Goal: Task Accomplishment & Management: Manage account settings

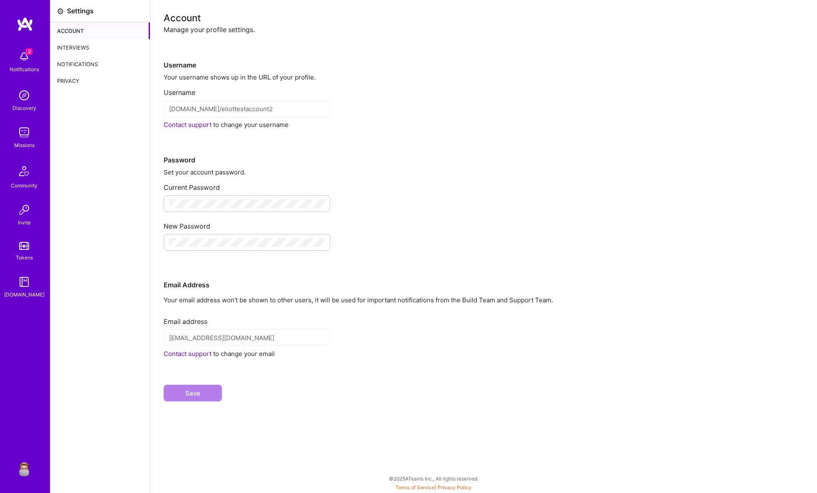
drag, startPoint x: 95, startPoint y: 50, endPoint x: 137, endPoint y: 53, distance: 41.3
click at [95, 50] on div "Interviews" at bounding box center [100, 47] width 100 height 17
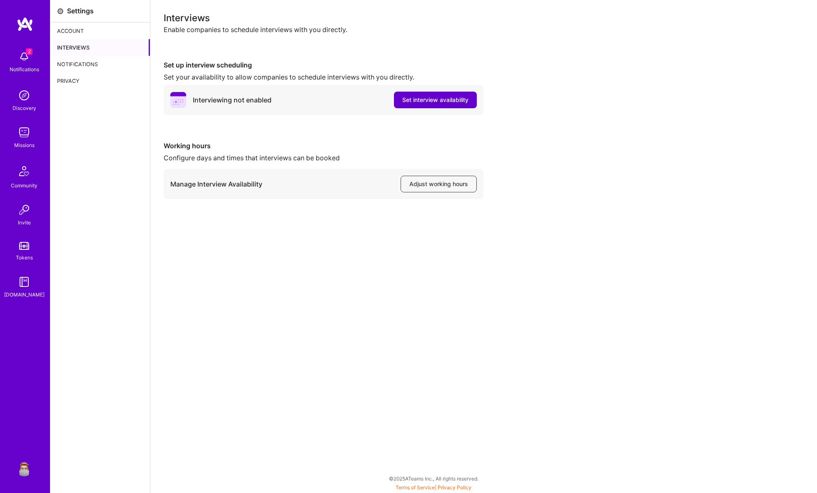
click at [424, 97] on span "Set interview availability" at bounding box center [435, 100] width 66 height 8
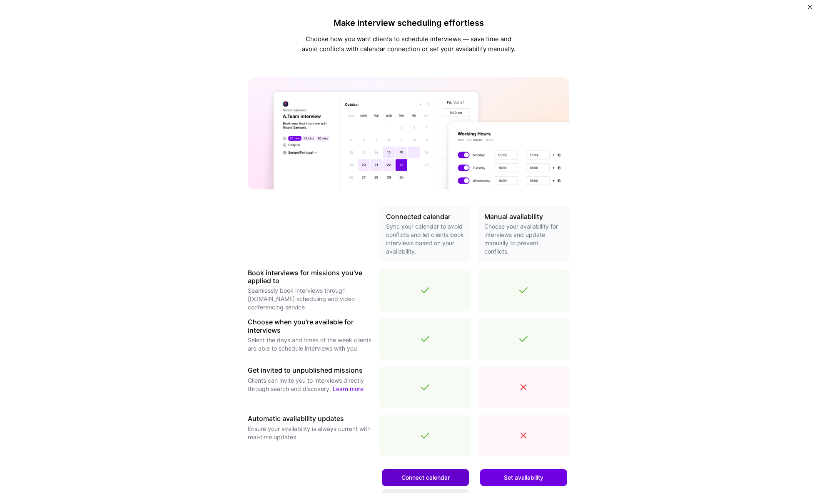
click at [442, 476] on span "Connect calendar" at bounding box center [425, 477] width 48 height 8
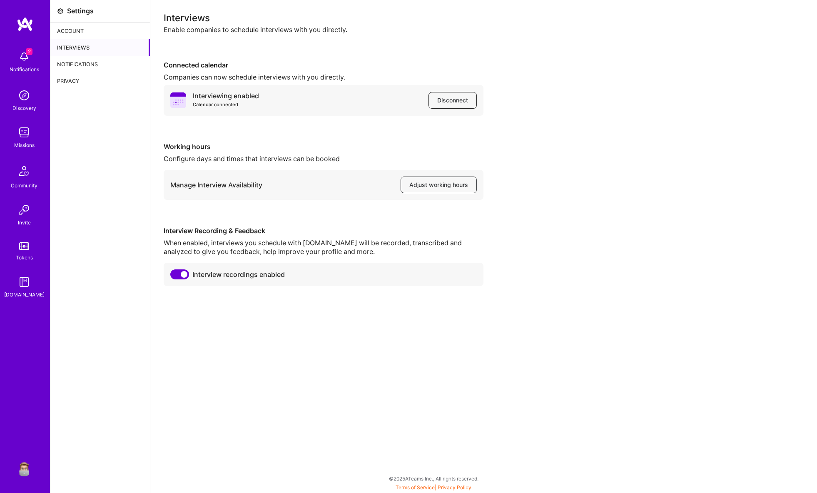
click at [456, 101] on span "Disconnect" at bounding box center [452, 100] width 31 height 8
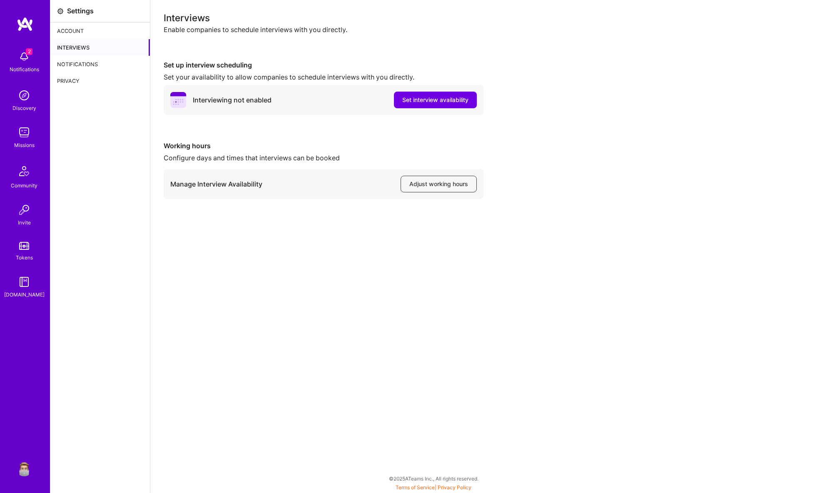
click at [345, 76] on div "Set your availability to allow companies to schedule interviews with you direct…" at bounding box center [324, 77] width 320 height 9
